Goal: Task Accomplishment & Management: Complete application form

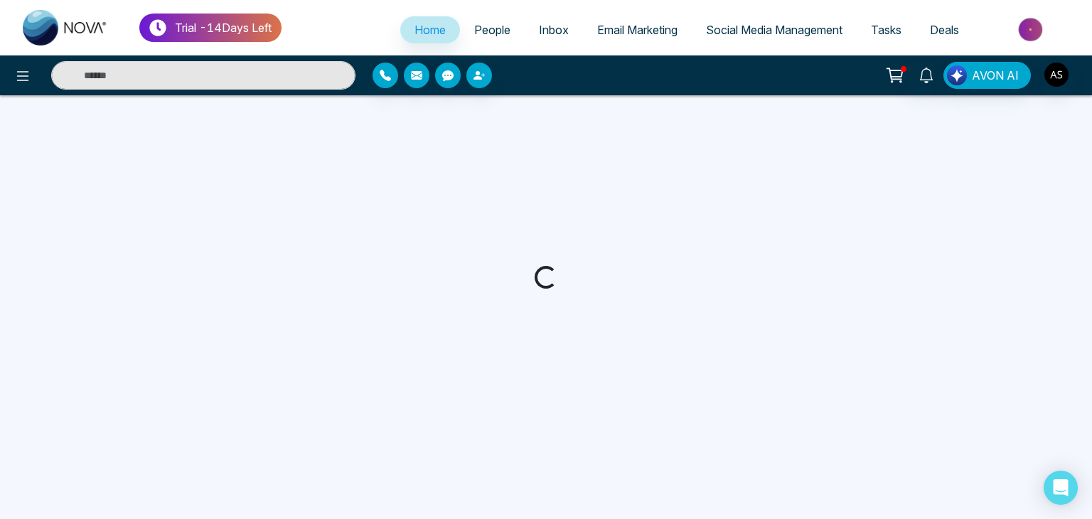
select select "*"
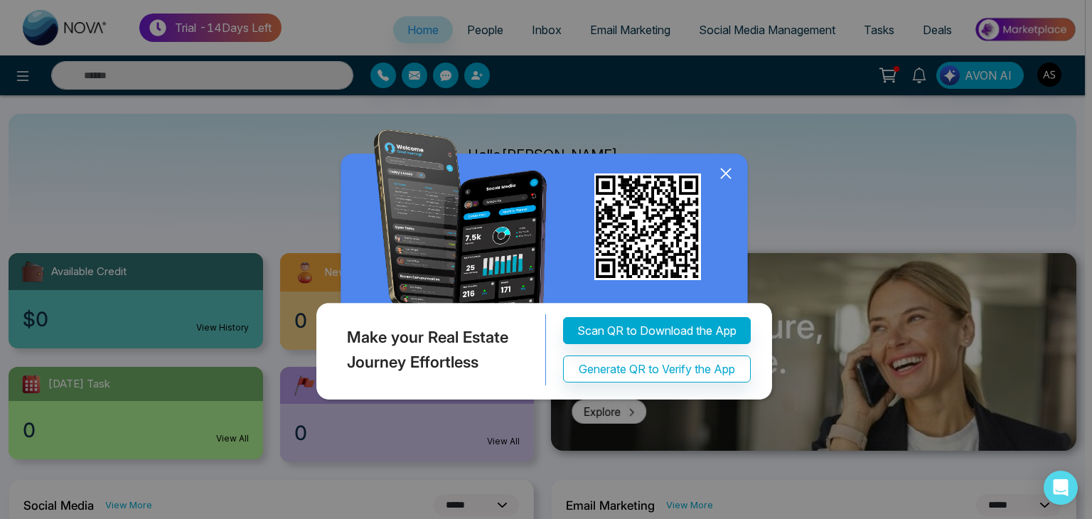
click at [729, 174] on icon at bounding box center [725, 173] width 21 height 21
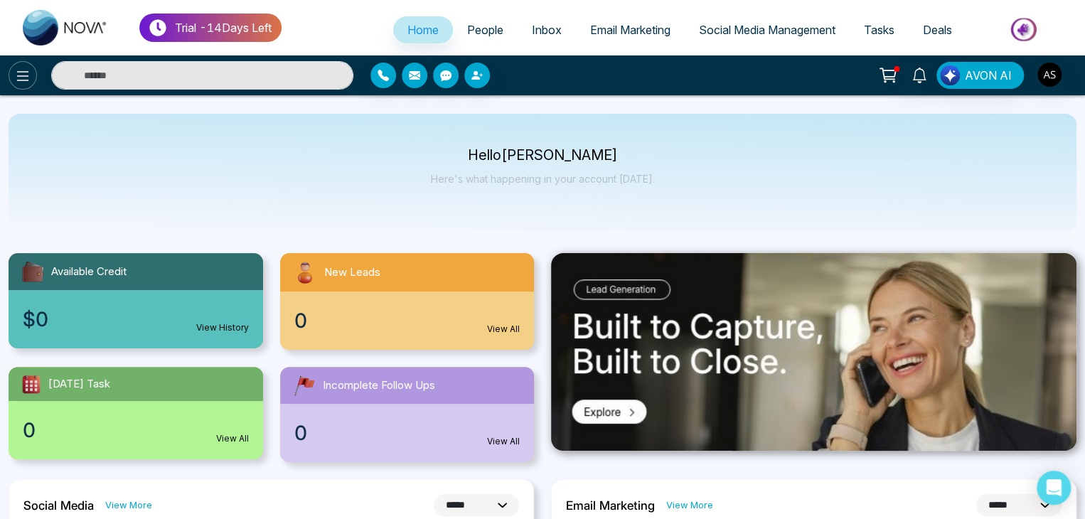
click at [20, 81] on icon at bounding box center [22, 76] width 17 height 17
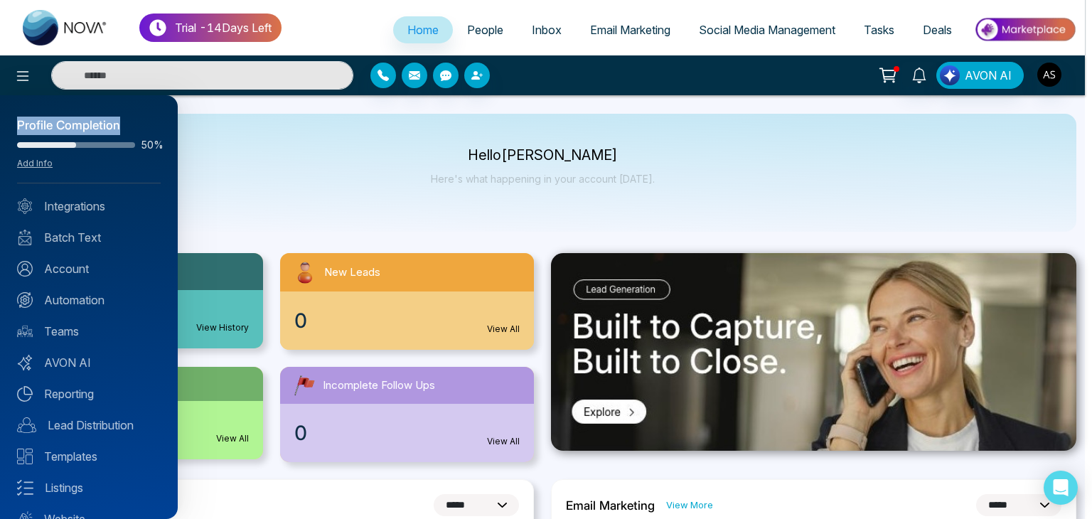
drag, startPoint x: 9, startPoint y: 125, endPoint x: 137, endPoint y: 130, distance: 127.4
click at [137, 130] on div "Profile Completion 50% Add Info Integrations Batch Text Account Automation Team…" at bounding box center [89, 307] width 178 height 424
click at [141, 140] on span "50%" at bounding box center [151, 145] width 20 height 10
drag, startPoint x: 134, startPoint y: 149, endPoint x: 155, endPoint y: 151, distance: 20.8
click at [155, 151] on div "Profile Completion 50% Add Info Integrations Batch Text Account Automation Team…" at bounding box center [89, 307] width 178 height 424
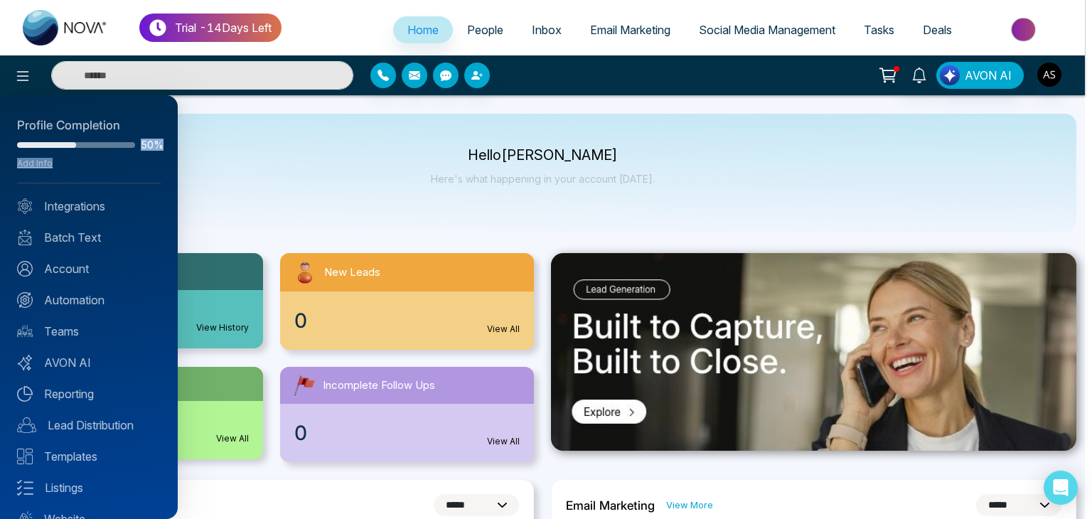
click at [155, 151] on div "Profile Completion 50% Add Info Integrations Batch Text Account Automation Team…" at bounding box center [89, 307] width 178 height 424
click at [28, 72] on div at bounding box center [546, 259] width 1092 height 519
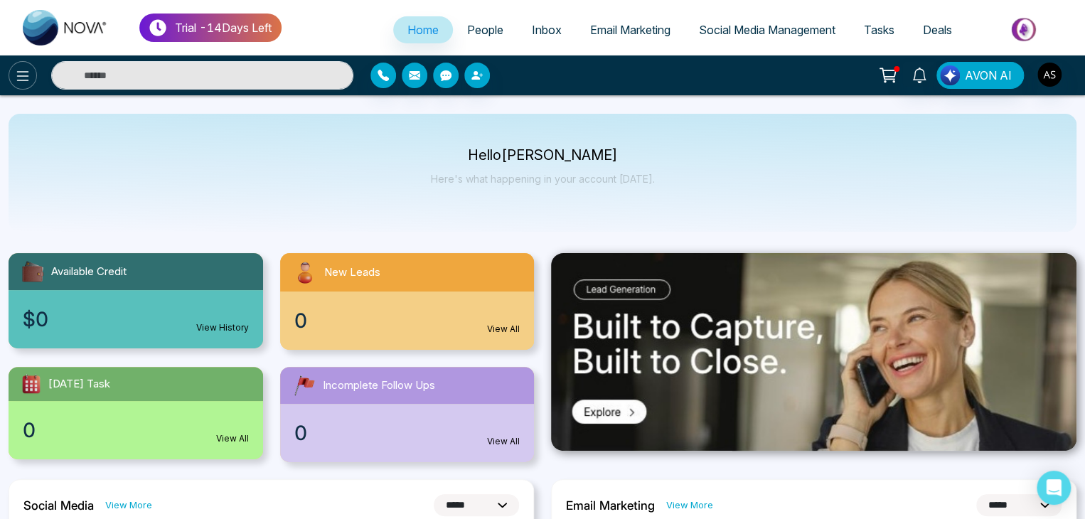
click at [26, 77] on icon at bounding box center [22, 76] width 17 height 17
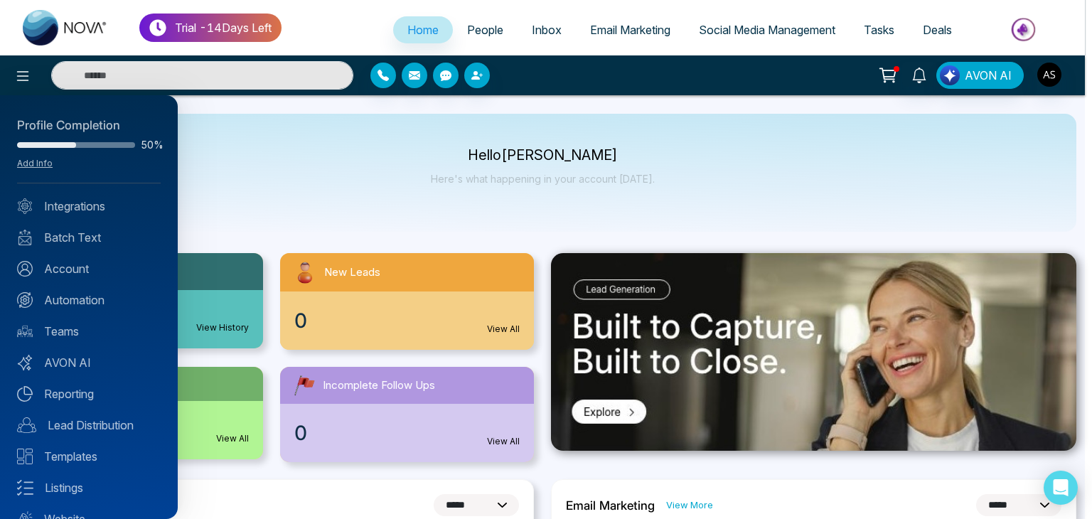
click at [27, 82] on div at bounding box center [546, 259] width 1092 height 519
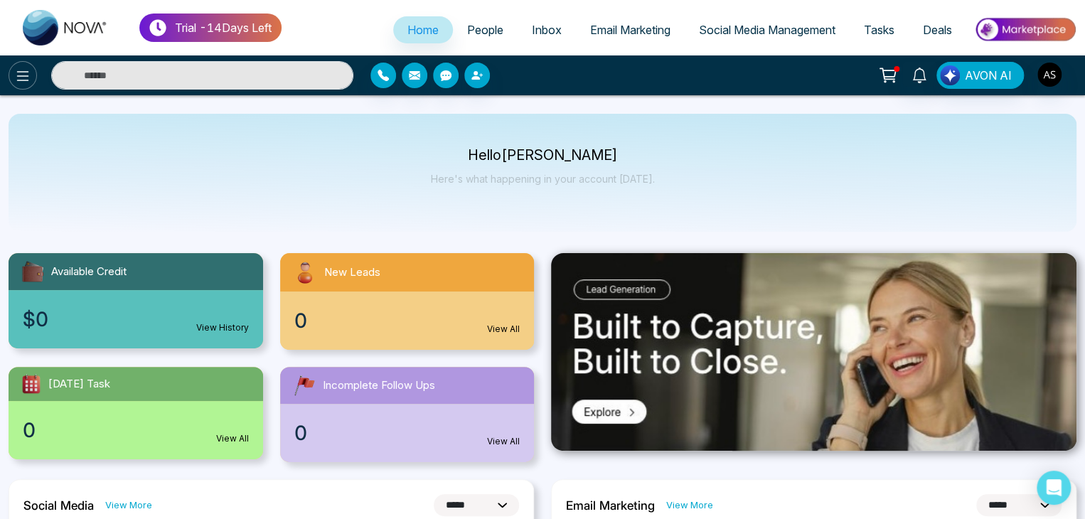
click at [20, 72] on icon at bounding box center [22, 76] width 17 height 17
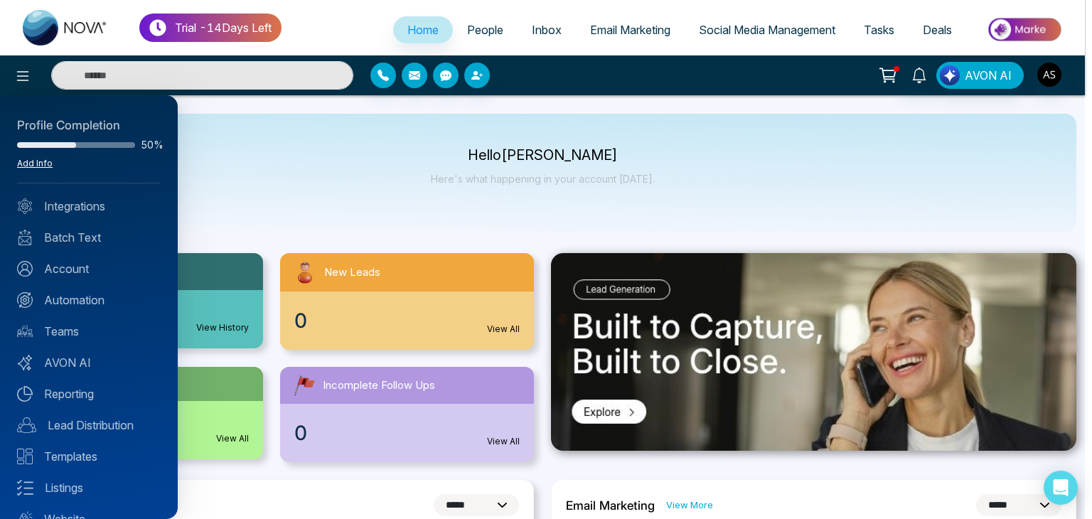
click at [45, 162] on link "Add Info" at bounding box center [35, 163] width 36 height 11
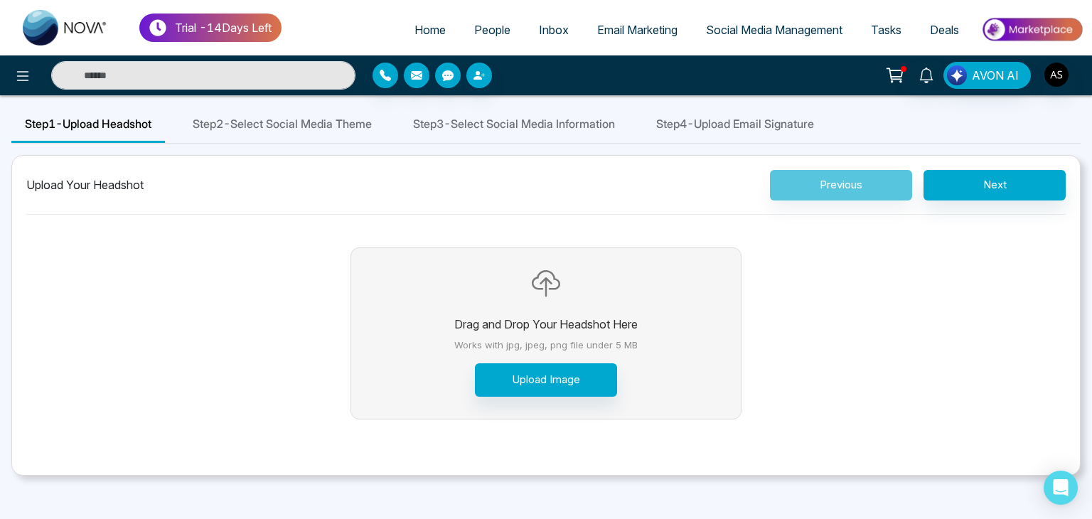
click at [321, 129] on span "Step 2 - Select Social Media Theme" at bounding box center [282, 123] width 179 height 17
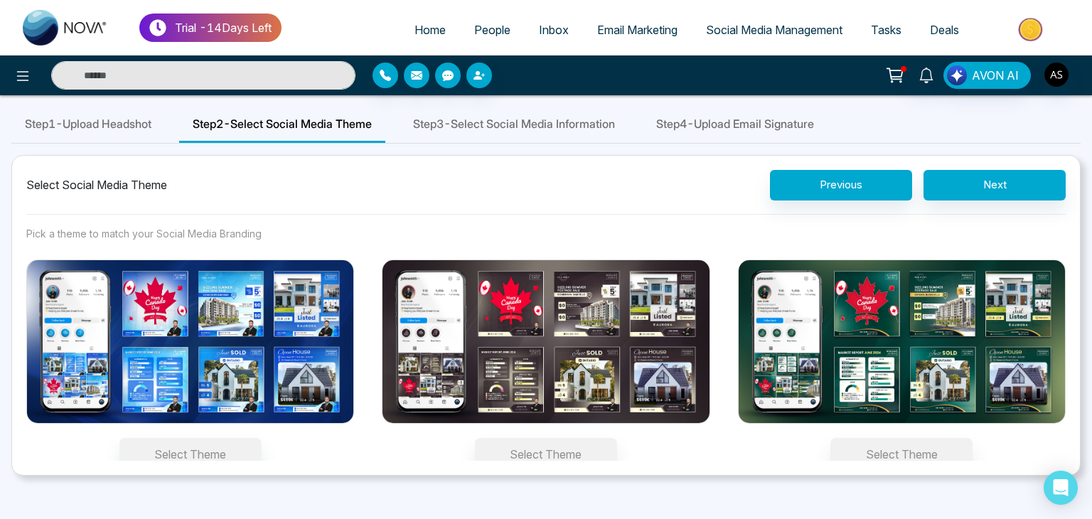
click at [226, 342] on img at bounding box center [190, 342] width 328 height 164
click at [226, 438] on button "Select Theme" at bounding box center [190, 454] width 142 height 33
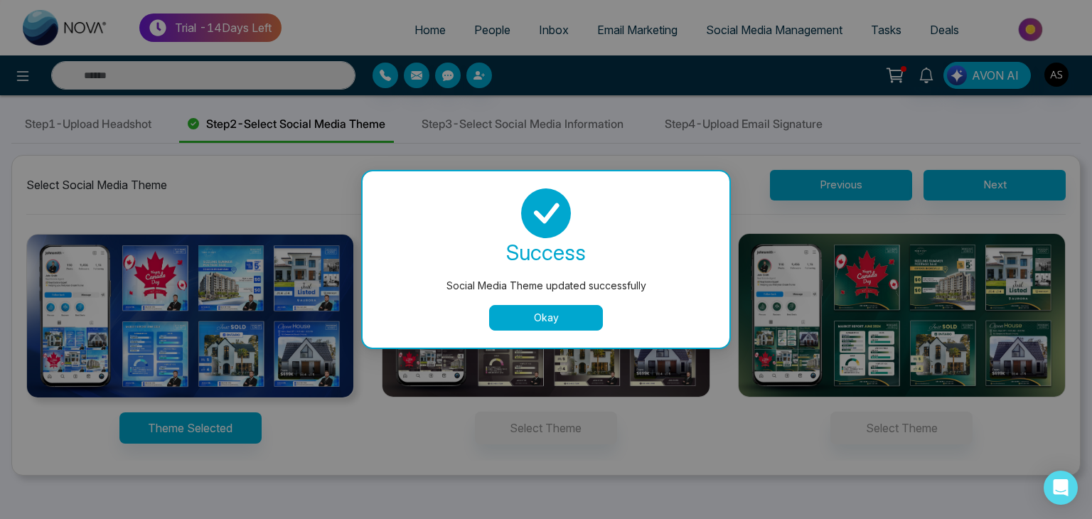
click at [516, 317] on button "Okay" at bounding box center [546, 318] width 114 height 26
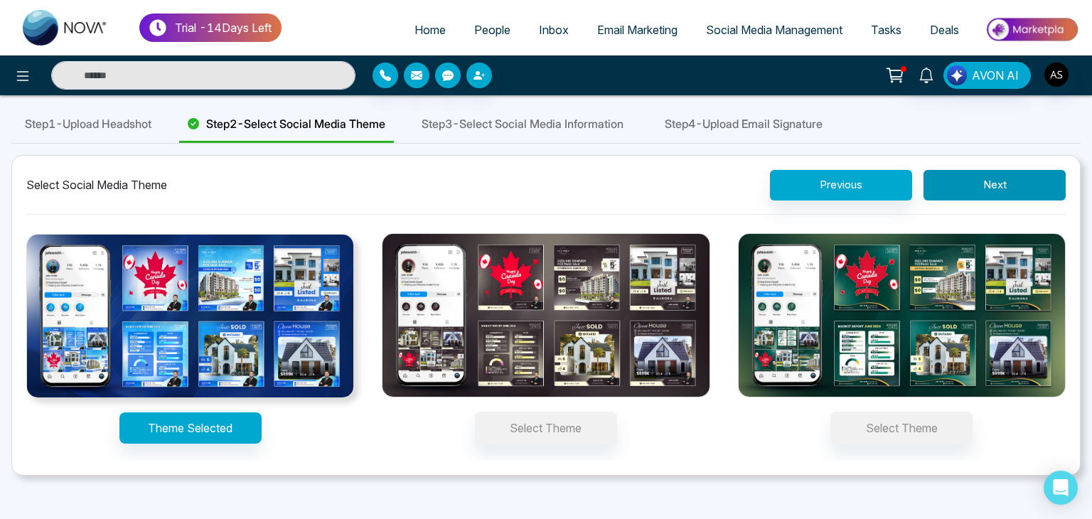
click at [963, 185] on button "Next" at bounding box center [995, 185] width 142 height 31
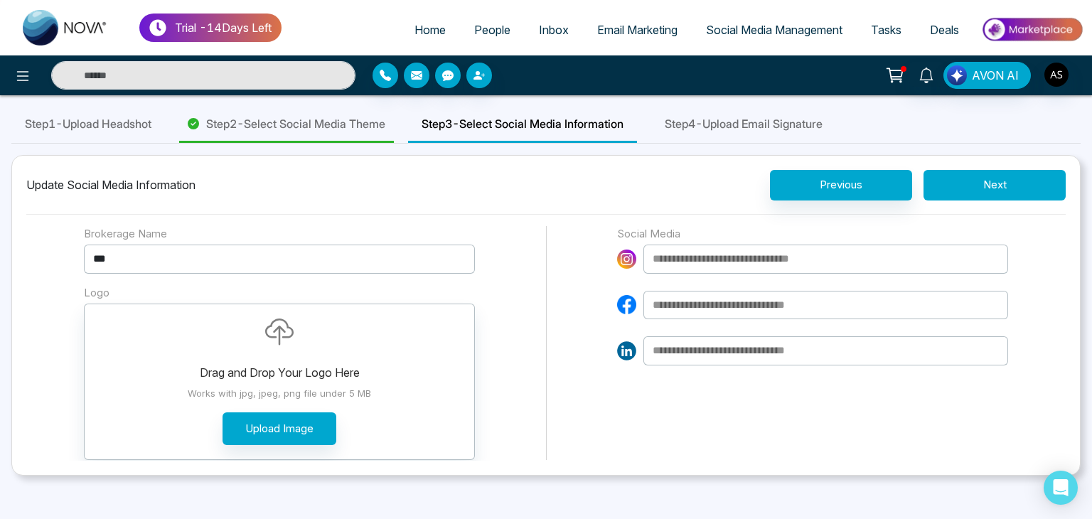
scroll to position [69, 0]
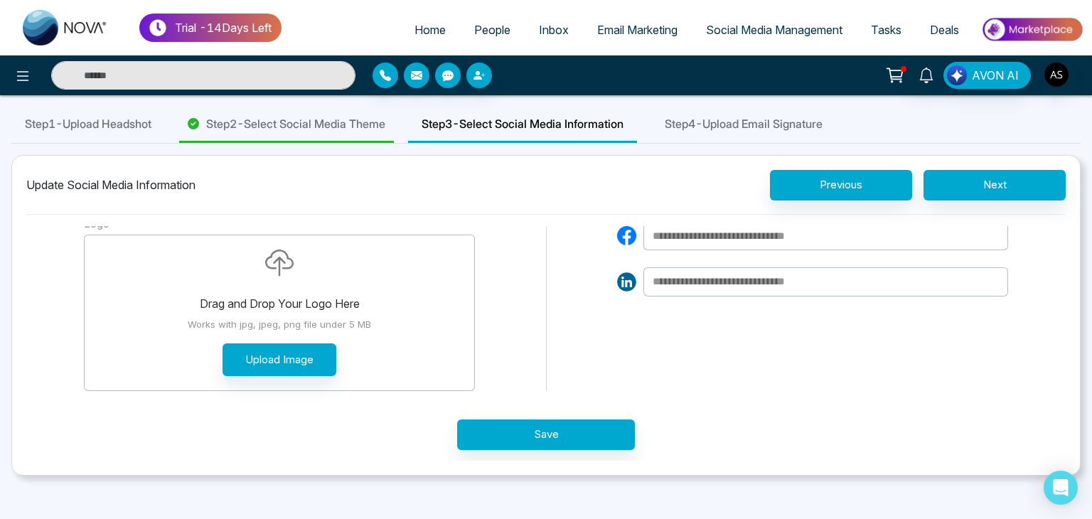
drag, startPoint x: 183, startPoint y: 319, endPoint x: 340, endPoint y: 316, distance: 157.2
click at [340, 318] on p "Works with jpg, jpeg, png file under 5 MB" at bounding box center [279, 325] width 361 height 14
drag, startPoint x: 374, startPoint y: 318, endPoint x: 496, endPoint y: 300, distance: 122.9
click at [496, 300] on div "Brokerage Name *** Logo Drag and Drop Your Logo Here Works with jpg, jpeg, png …" at bounding box center [546, 274] width 924 height 235
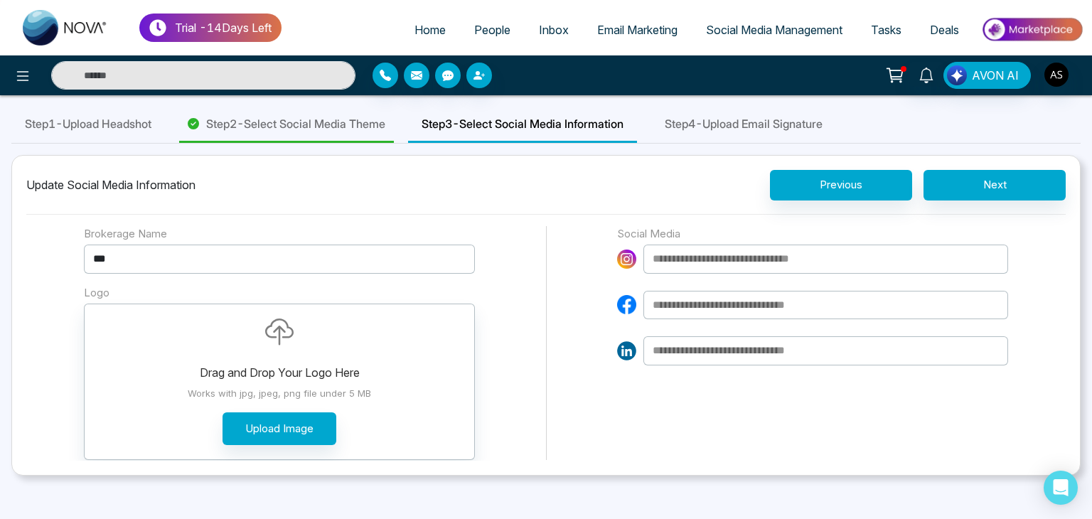
click at [749, 122] on span "Step 4 - Upload Email Signature" at bounding box center [744, 123] width 158 height 17
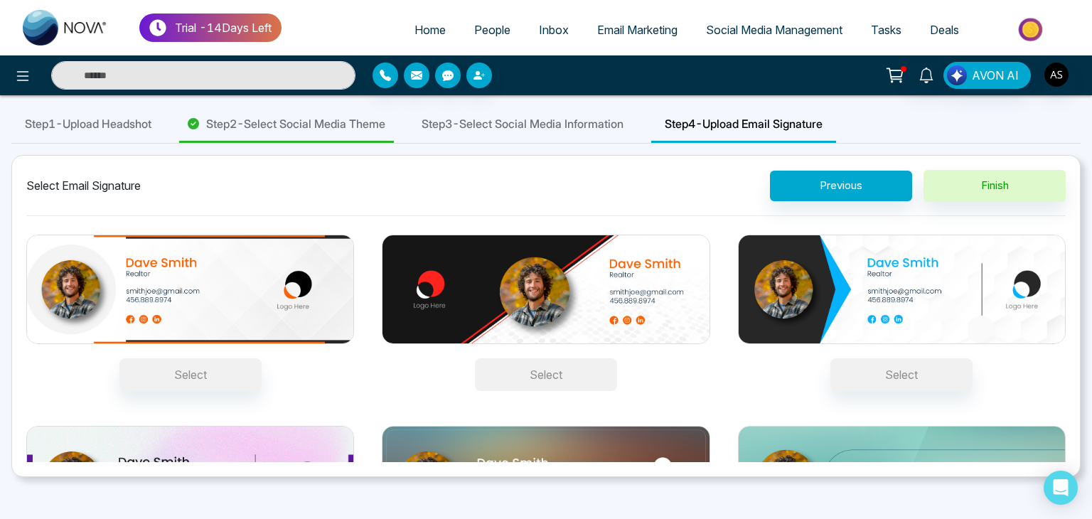
click at [580, 371] on button "Select" at bounding box center [546, 374] width 142 height 33
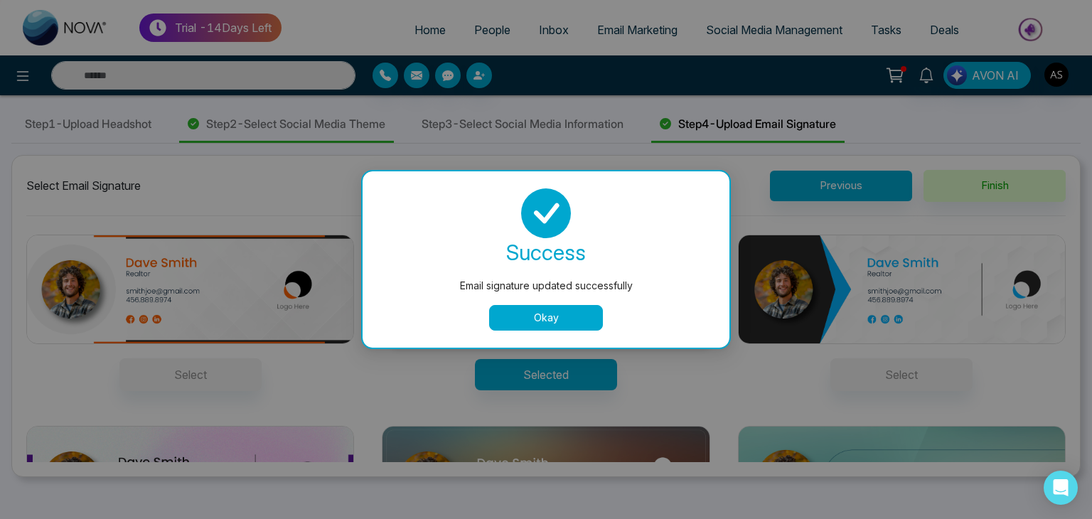
click at [577, 314] on button "Okay" at bounding box center [546, 318] width 114 height 26
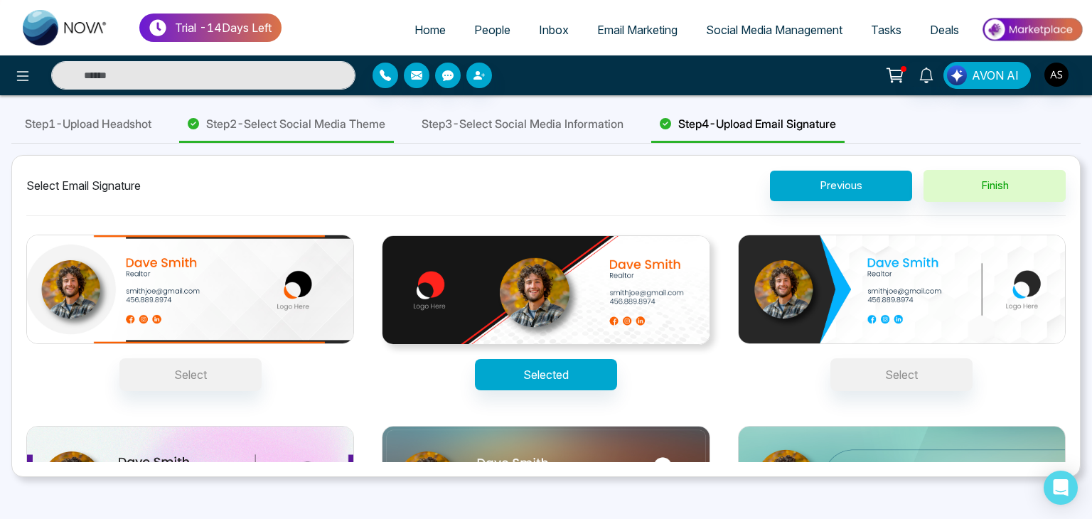
click at [507, 122] on span "Step 3 - Select Social Media Information" at bounding box center [523, 123] width 202 height 17
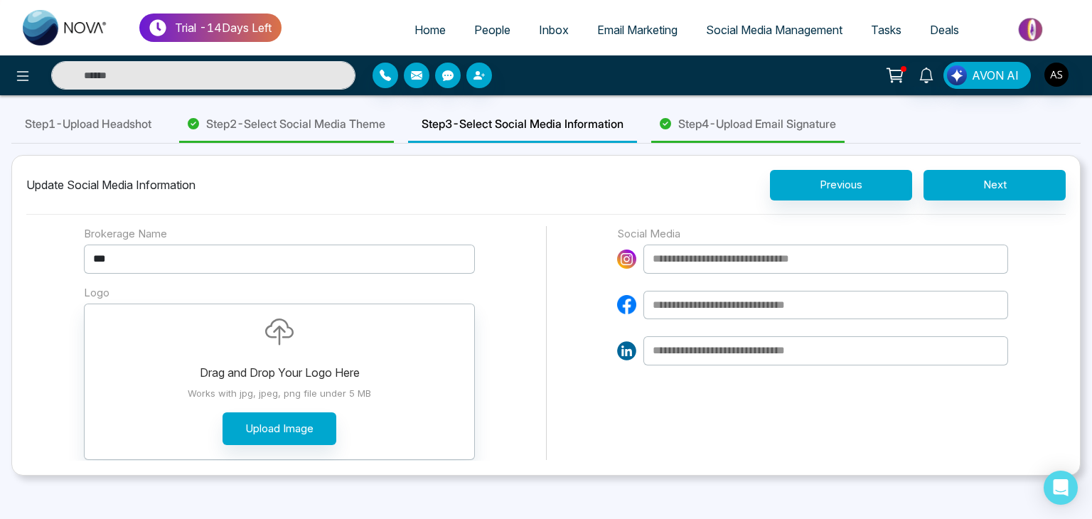
click at [142, 110] on div "Step 1 - Upload Headshot" at bounding box center [88, 125] width 154 height 36
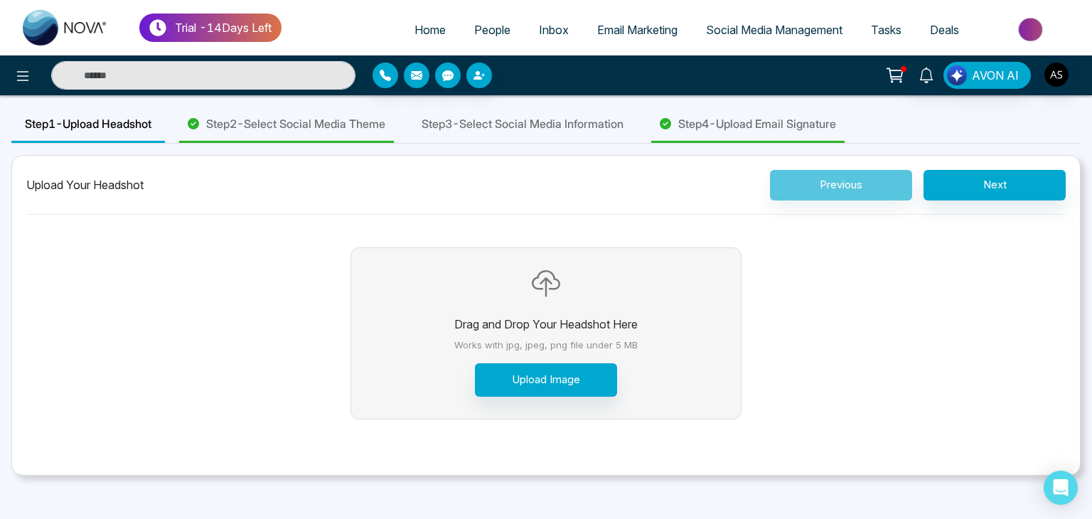
click at [532, 114] on div "Step 3 - Select Social Media Information" at bounding box center [522, 125] width 229 height 36
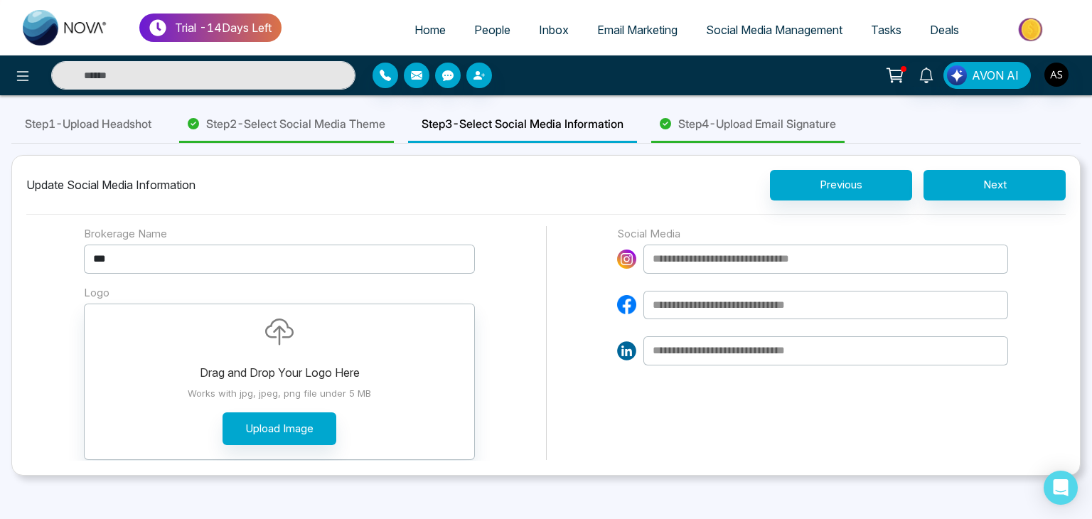
click at [339, 118] on span "Step 2 - Select Social Media Theme" at bounding box center [295, 123] width 179 height 17
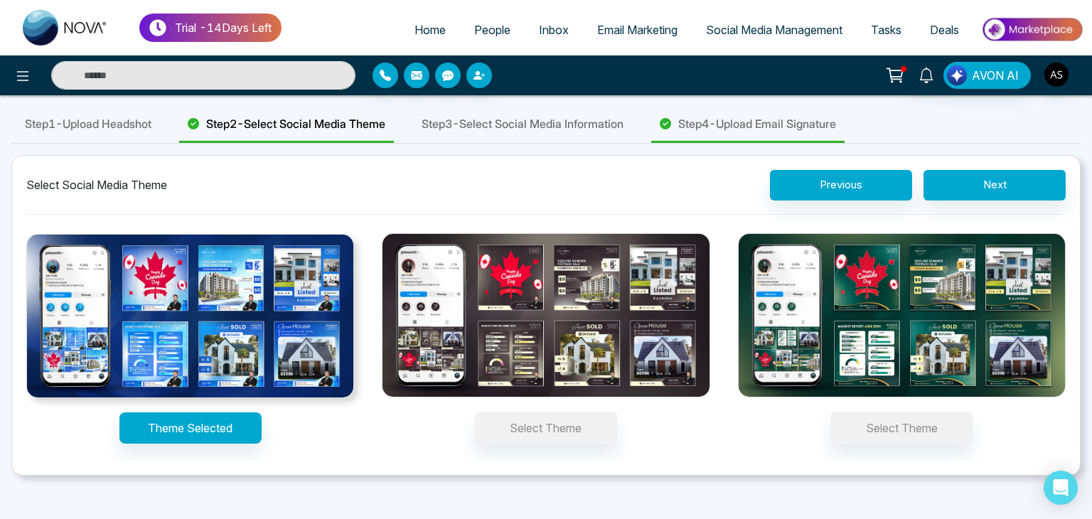
click at [575, 119] on span "Step 3 - Select Social Media Information" at bounding box center [523, 123] width 202 height 17
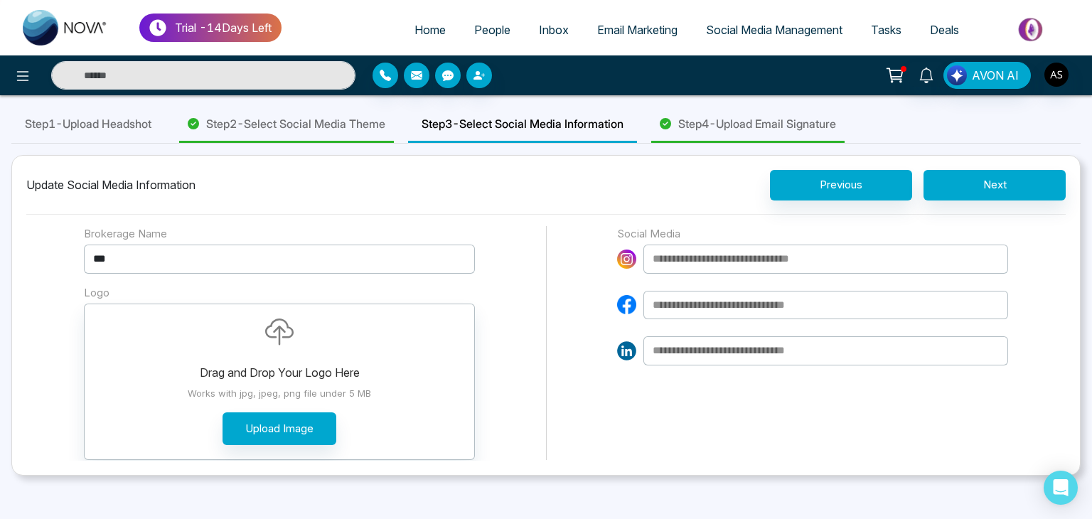
click at [426, 33] on span "Home" at bounding box center [430, 30] width 31 height 14
select select "*"
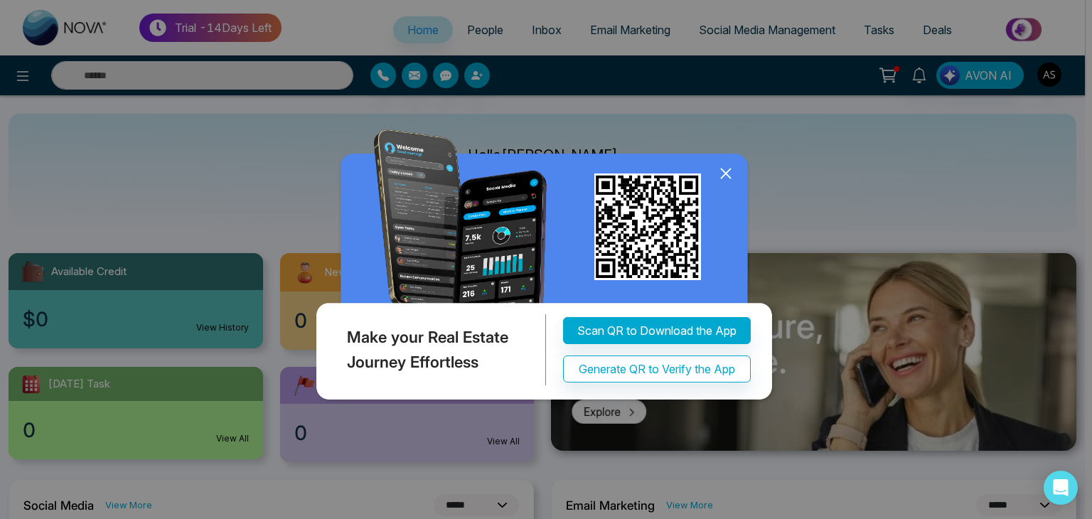
click at [725, 169] on icon at bounding box center [725, 173] width 21 height 21
